Goal: Find specific page/section: Find specific page/section

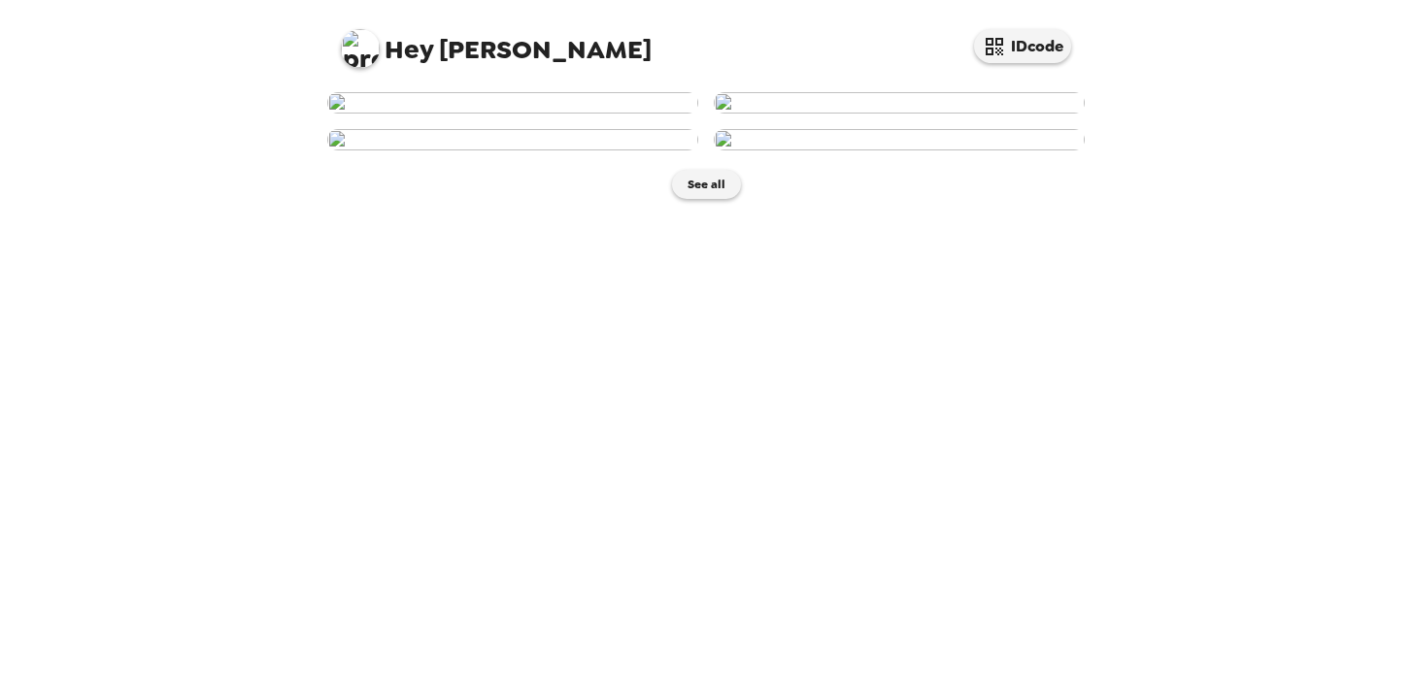
scroll to position [457, 0]
click at [540, 150] on img at bounding box center [512, 139] width 371 height 21
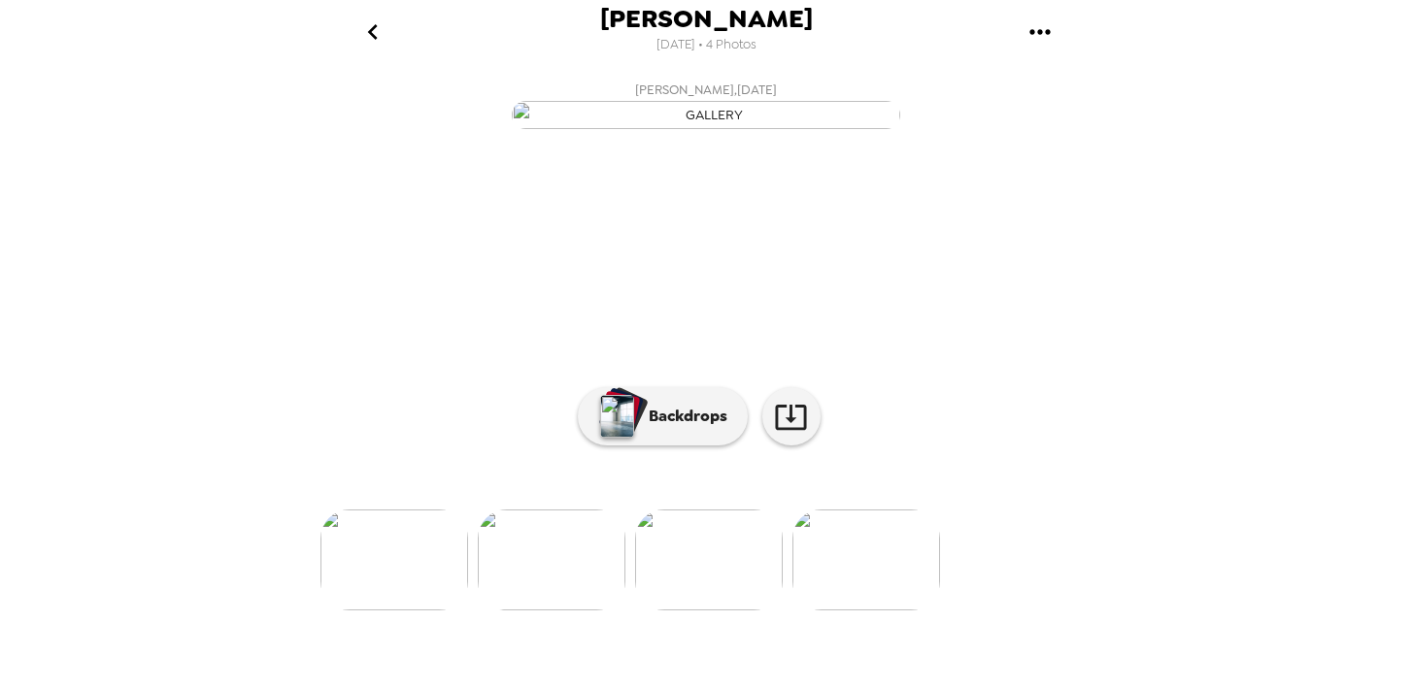
scroll to position [21, 0]
click at [372, 32] on icon "go back" at bounding box center [372, 32] width 31 height 31
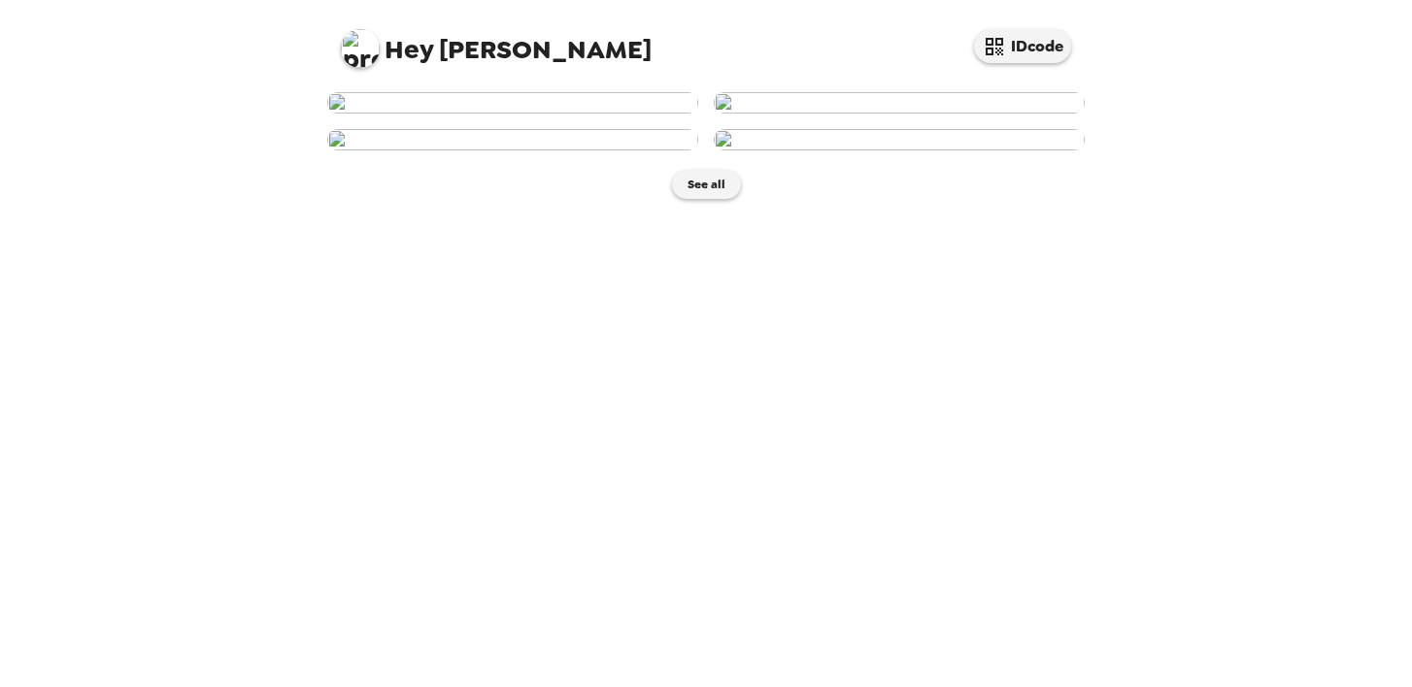
scroll to position [314, 0]
click at [936, 150] on img at bounding box center [899, 139] width 371 height 21
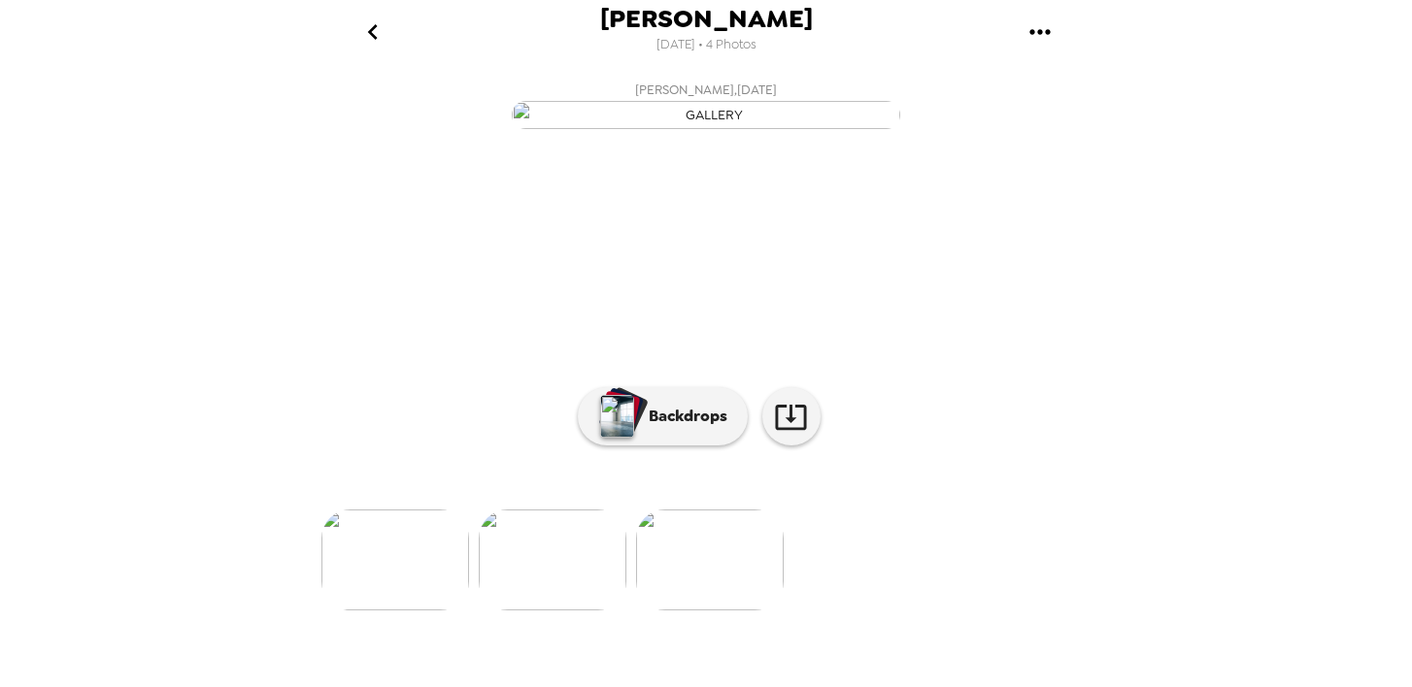
scroll to position [138, 0]
click at [684, 428] on p "Backdrops" at bounding box center [683, 416] width 88 height 23
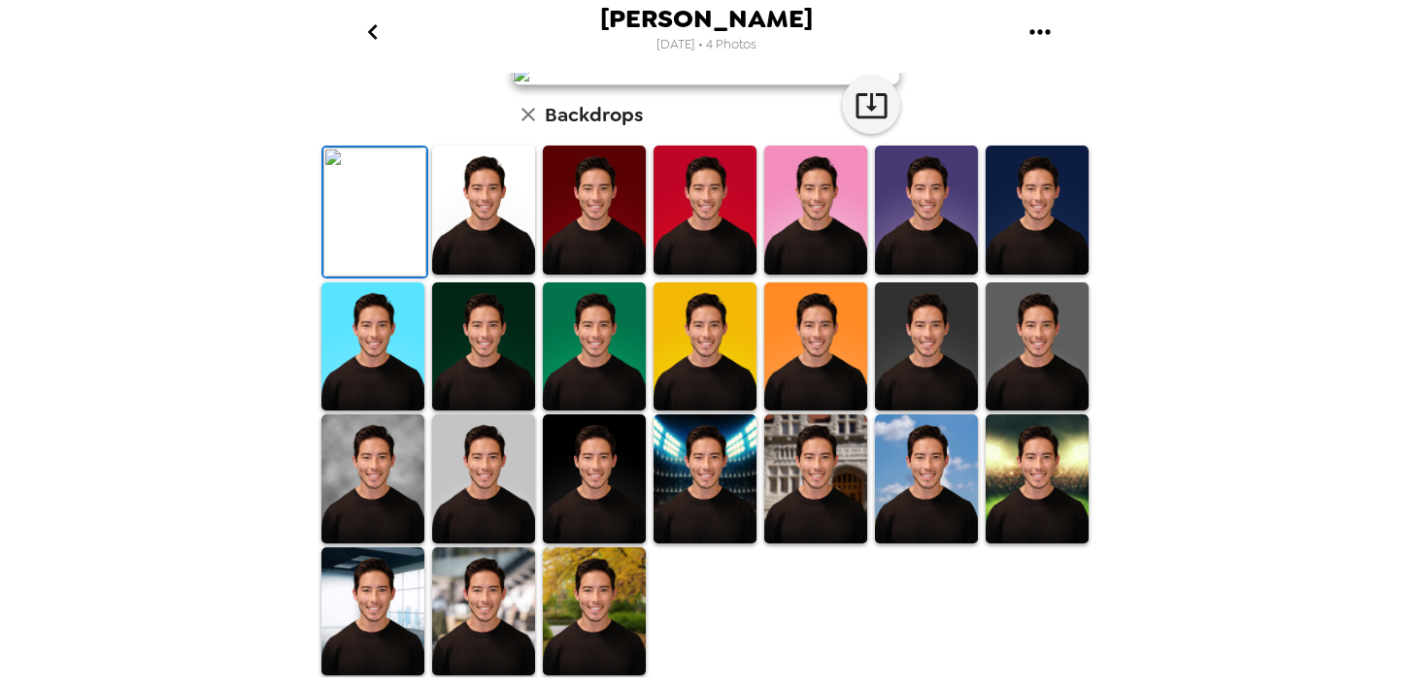
scroll to position [193, 0]
click at [605, 275] on img at bounding box center [594, 210] width 103 height 129
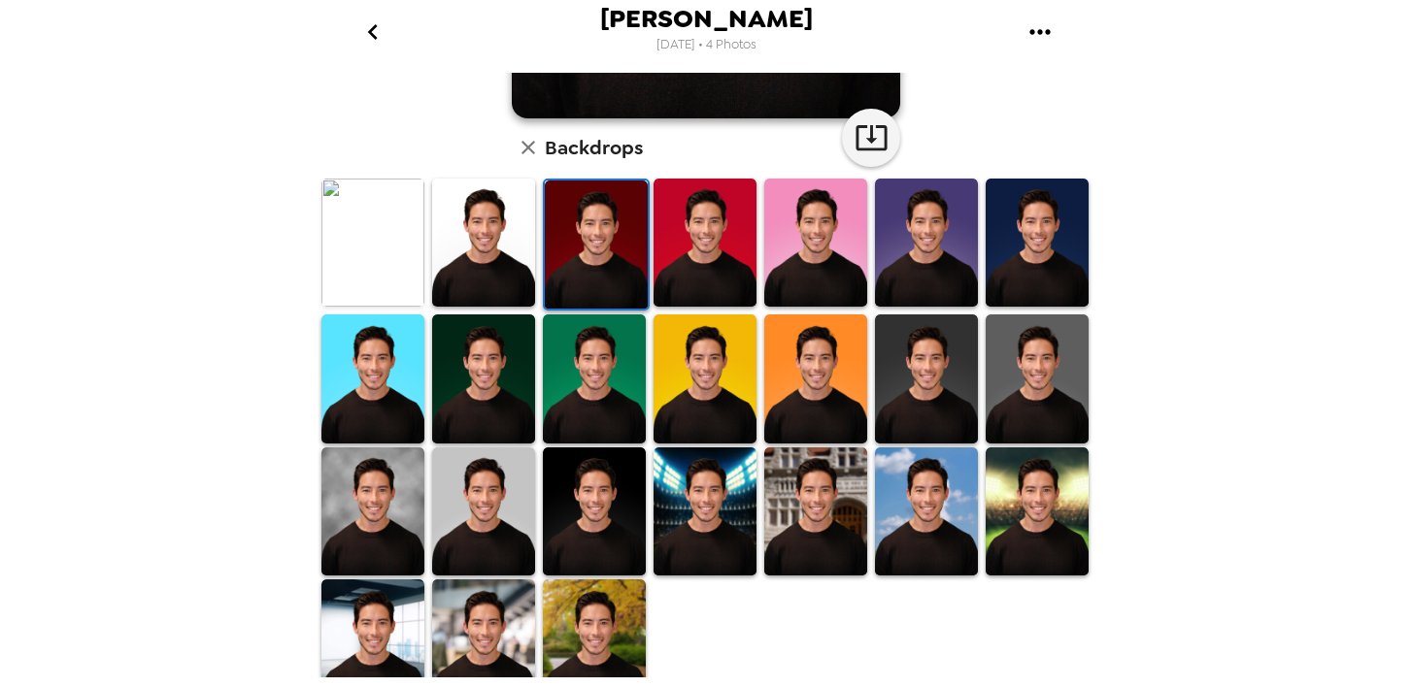
scroll to position [477, 0]
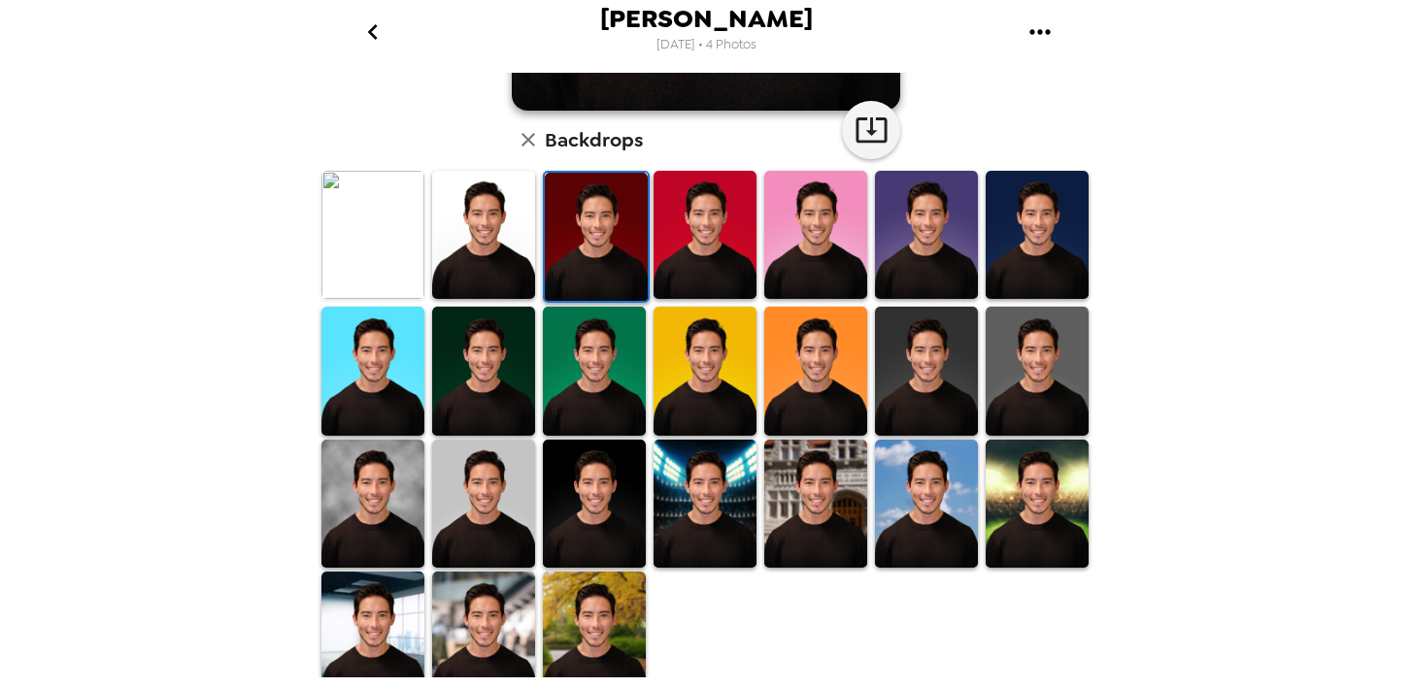
click at [1028, 374] on img at bounding box center [1036, 371] width 103 height 129
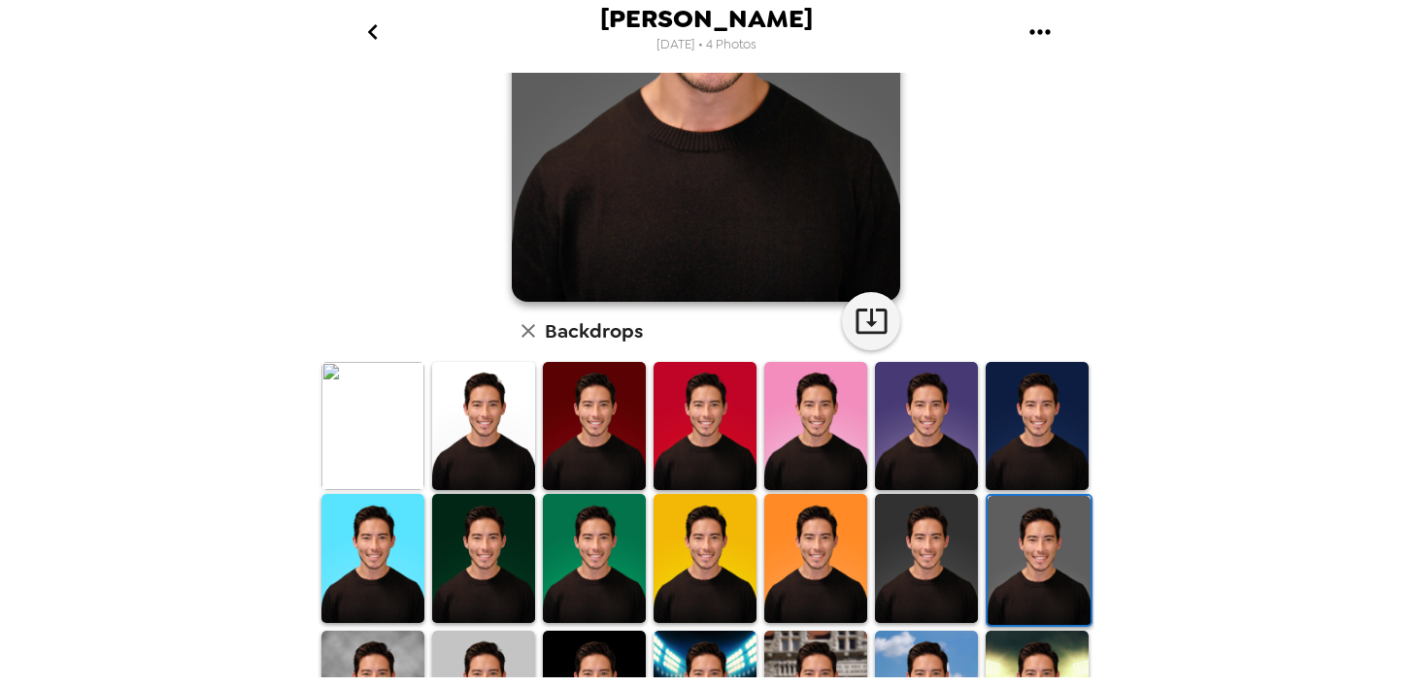
scroll to position [286, 0]
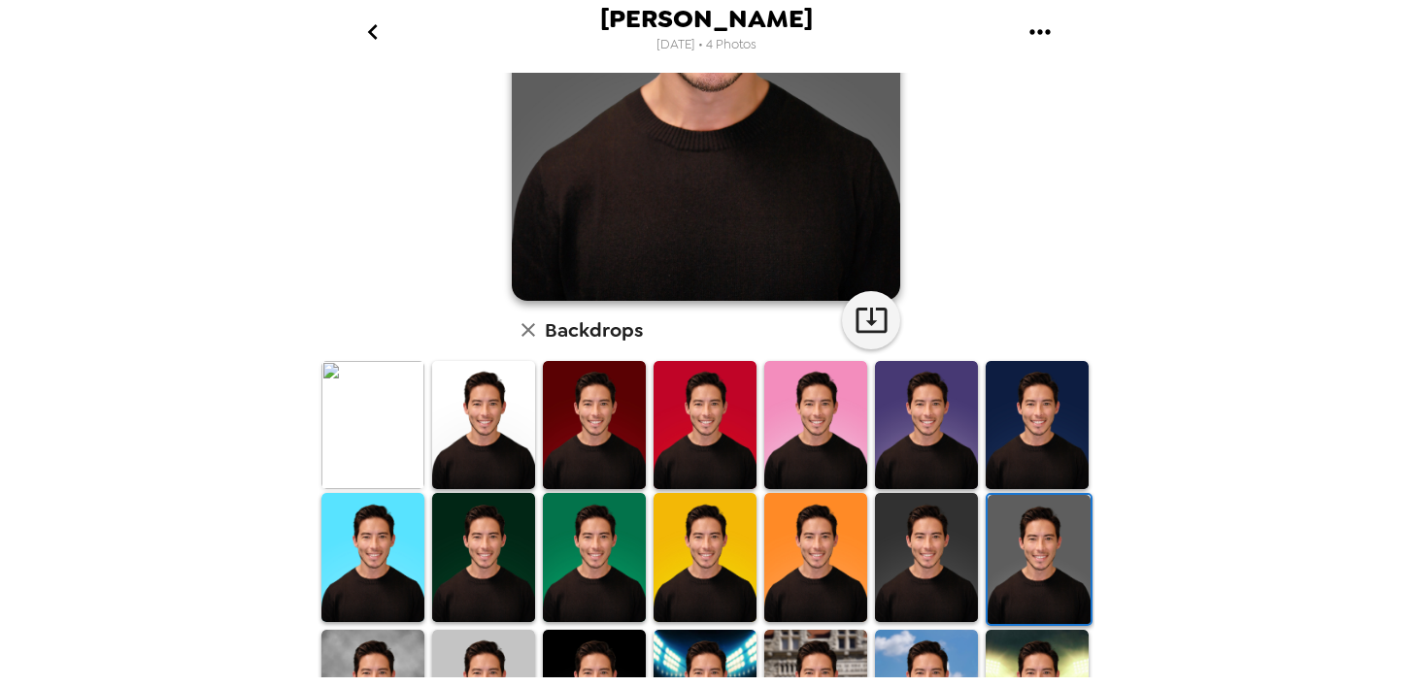
click at [379, 421] on img at bounding box center [372, 425] width 103 height 129
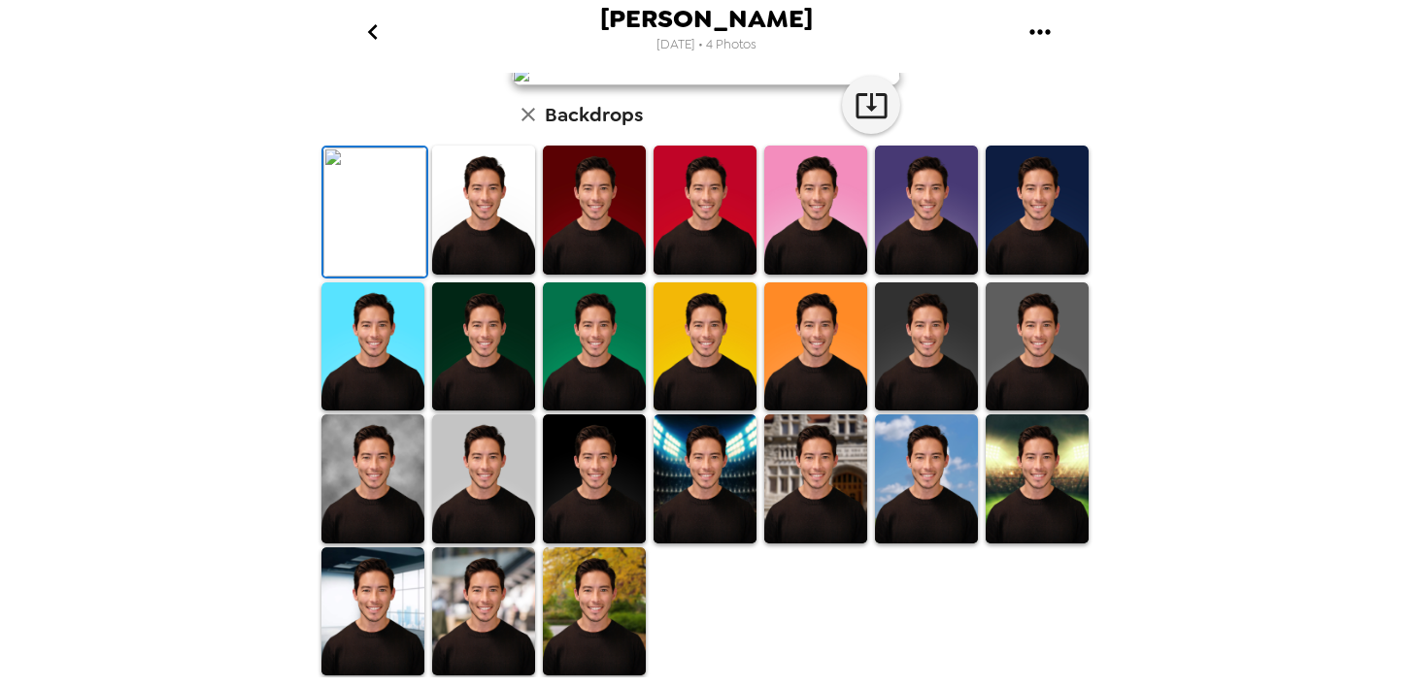
scroll to position [294, 0]
click at [490, 412] on img at bounding box center [483, 347] width 103 height 129
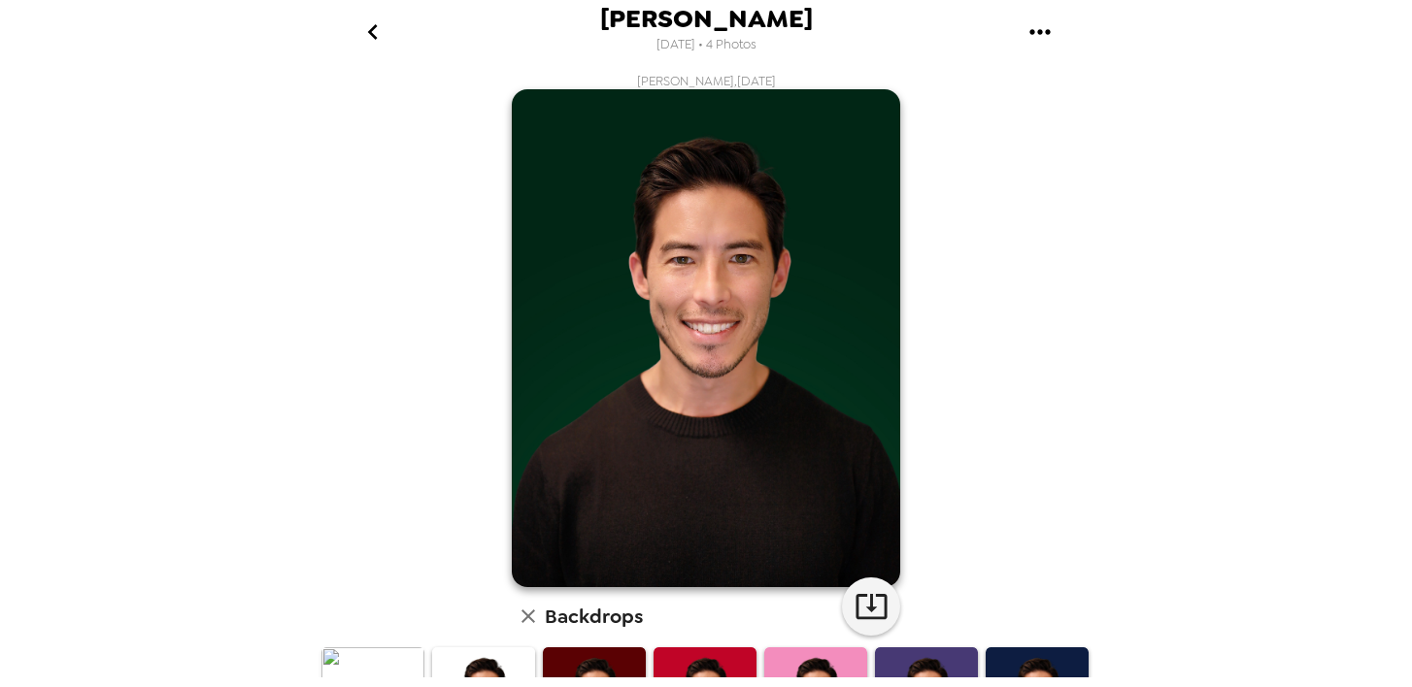
scroll to position [503, 0]
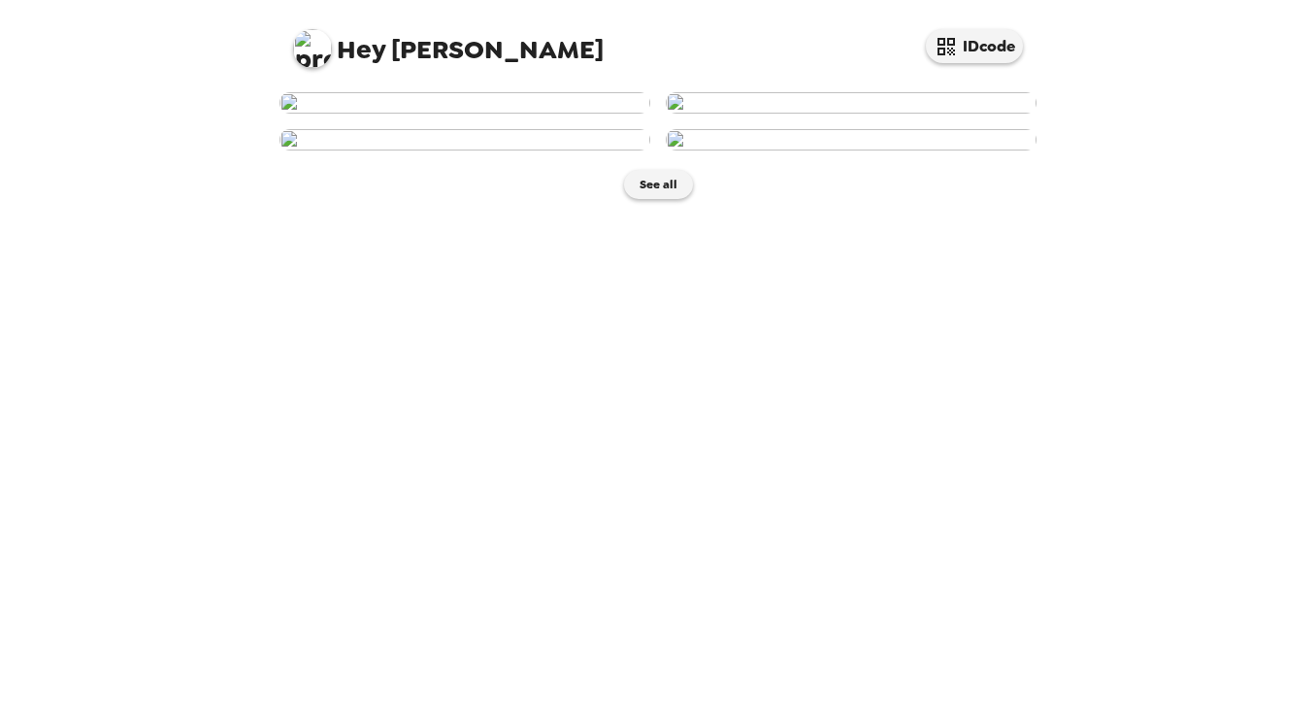
scroll to position [442, 0]
click at [664, 199] on button "See all" at bounding box center [658, 184] width 69 height 29
